Goal: Information Seeking & Learning: Find specific fact

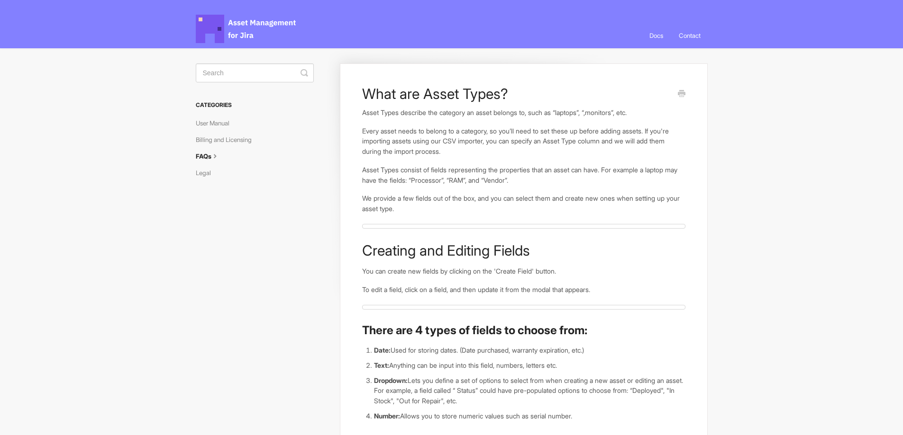
click at [243, 146] on link "Billing and Licensing" at bounding box center [227, 139] width 63 height 15
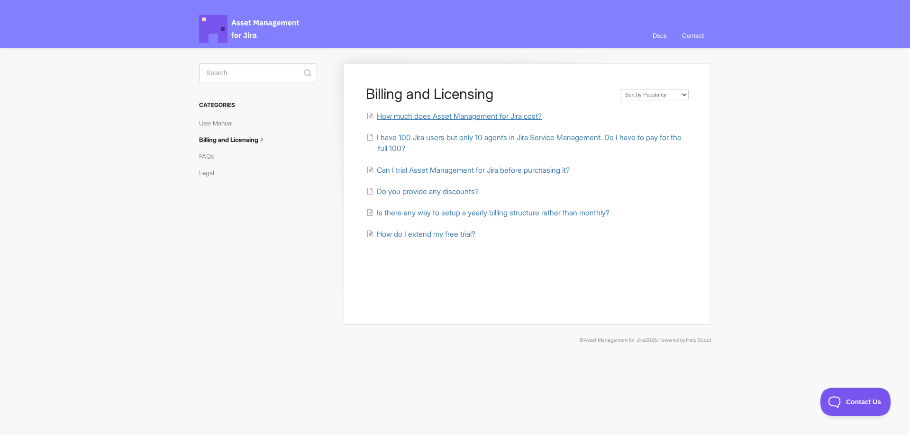
click at [514, 112] on span "How much does Asset Management for Jira cost?" at bounding box center [459, 116] width 165 height 9
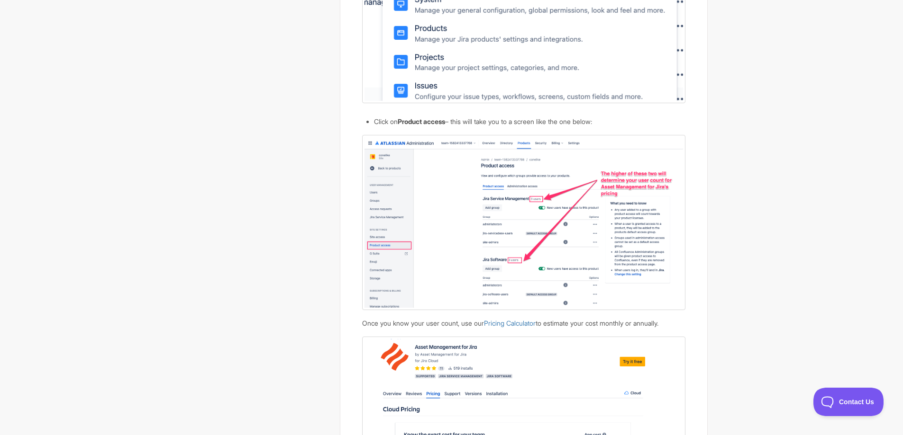
scroll to position [1003, 0]
